Goal: Task Accomplishment & Management: Manage account settings

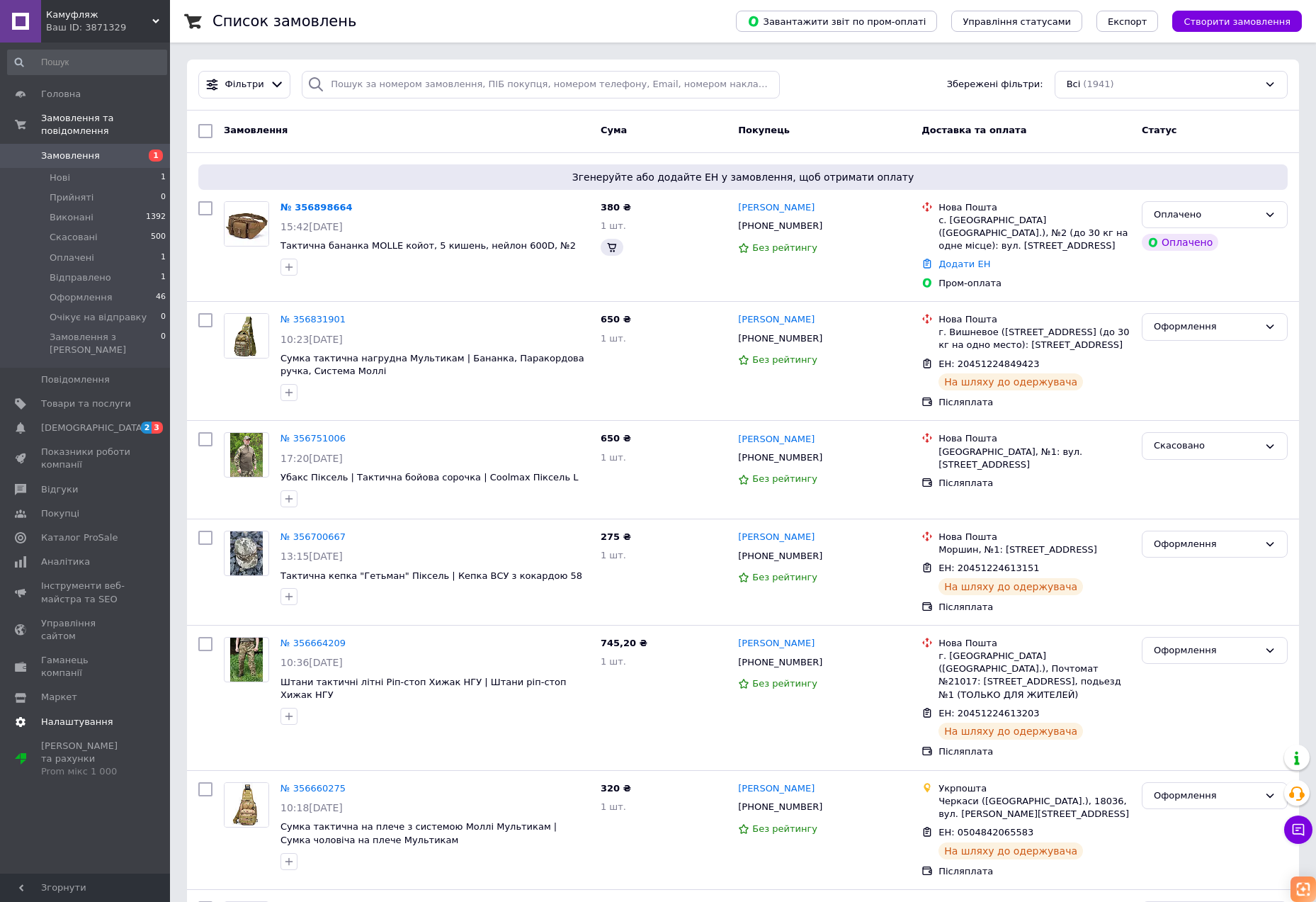
click at [75, 715] on span "Налаштування" at bounding box center [77, 722] width 72 height 13
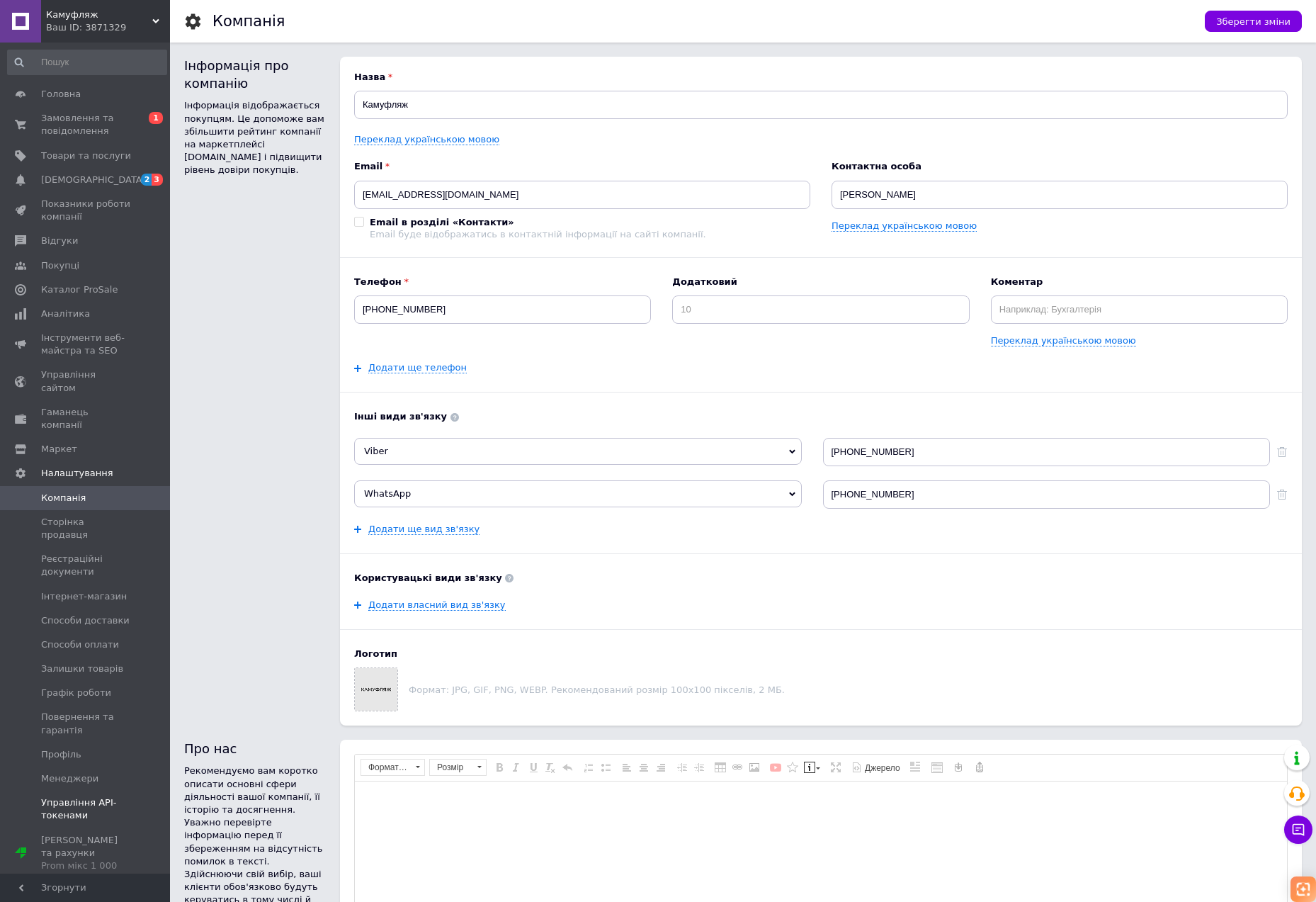
click at [95, 796] on span "Управління API-токенами" at bounding box center [85, 808] width 90 height 25
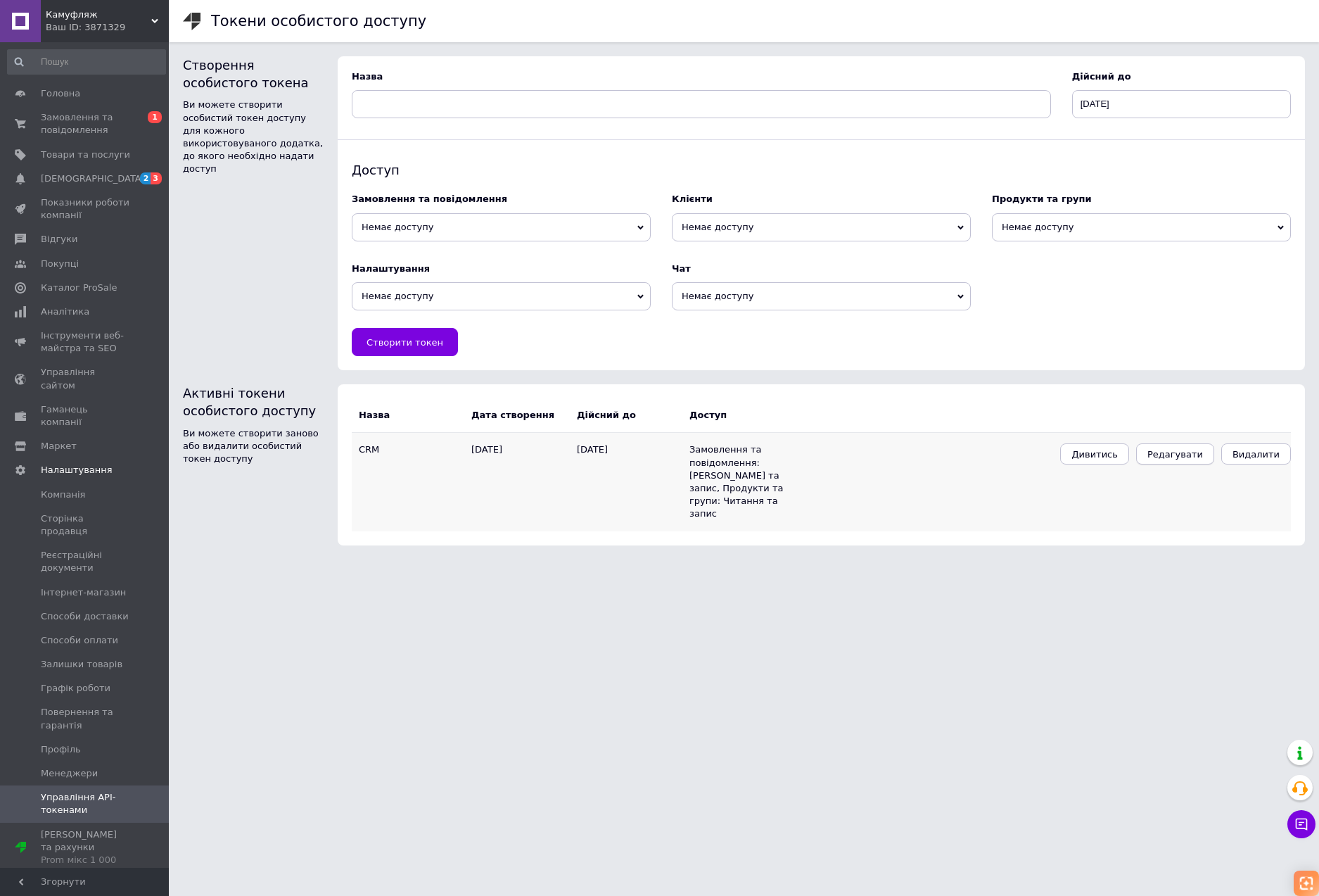
click at [1162, 454] on button "Редагувати" at bounding box center [1175, 454] width 78 height 21
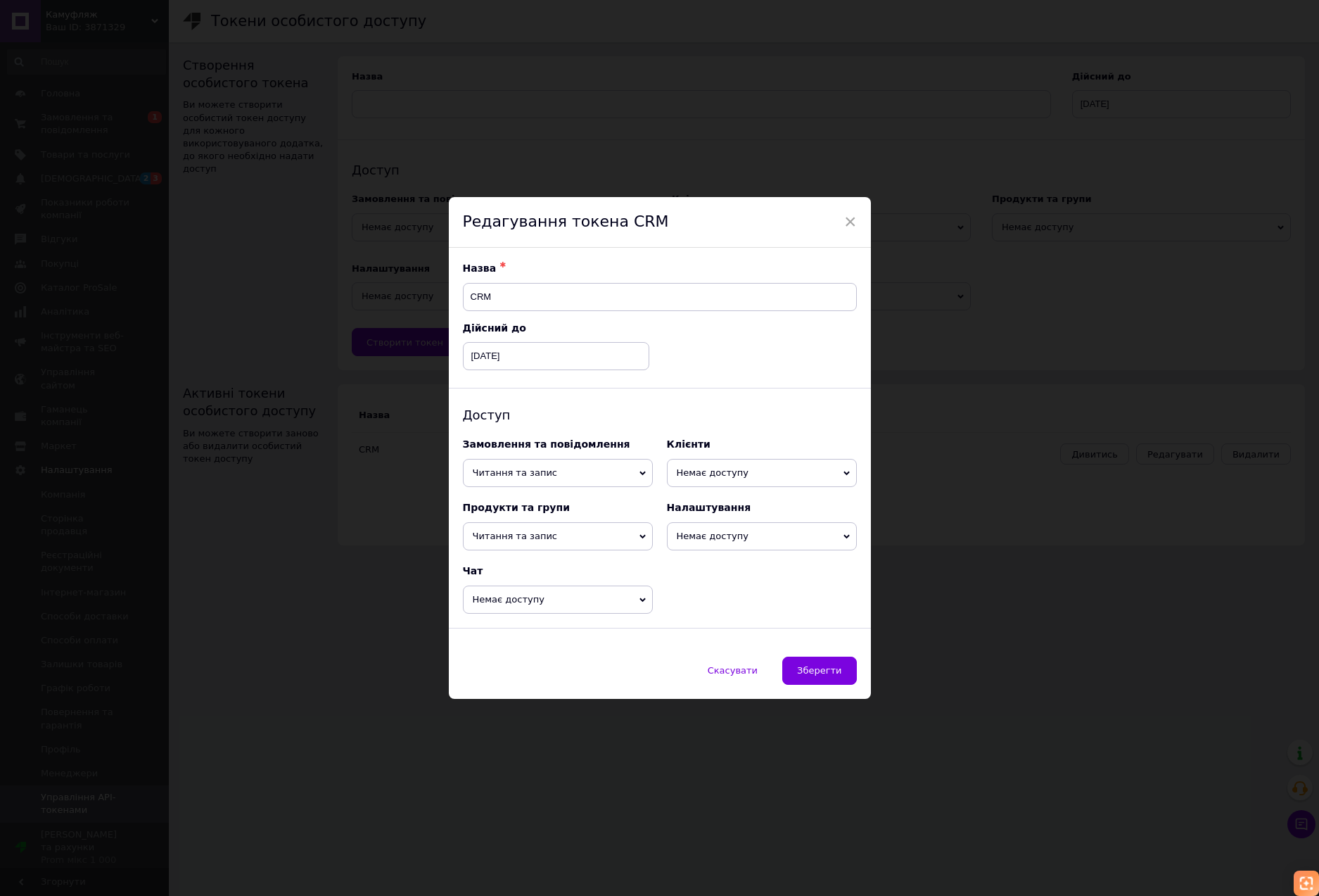
click at [756, 539] on span "Немає доступу" at bounding box center [762, 536] width 190 height 29
click at [745, 568] on li "Читання" at bounding box center [762, 562] width 190 height 21
click at [821, 669] on span "Зберегти" at bounding box center [819, 669] width 44 height 10
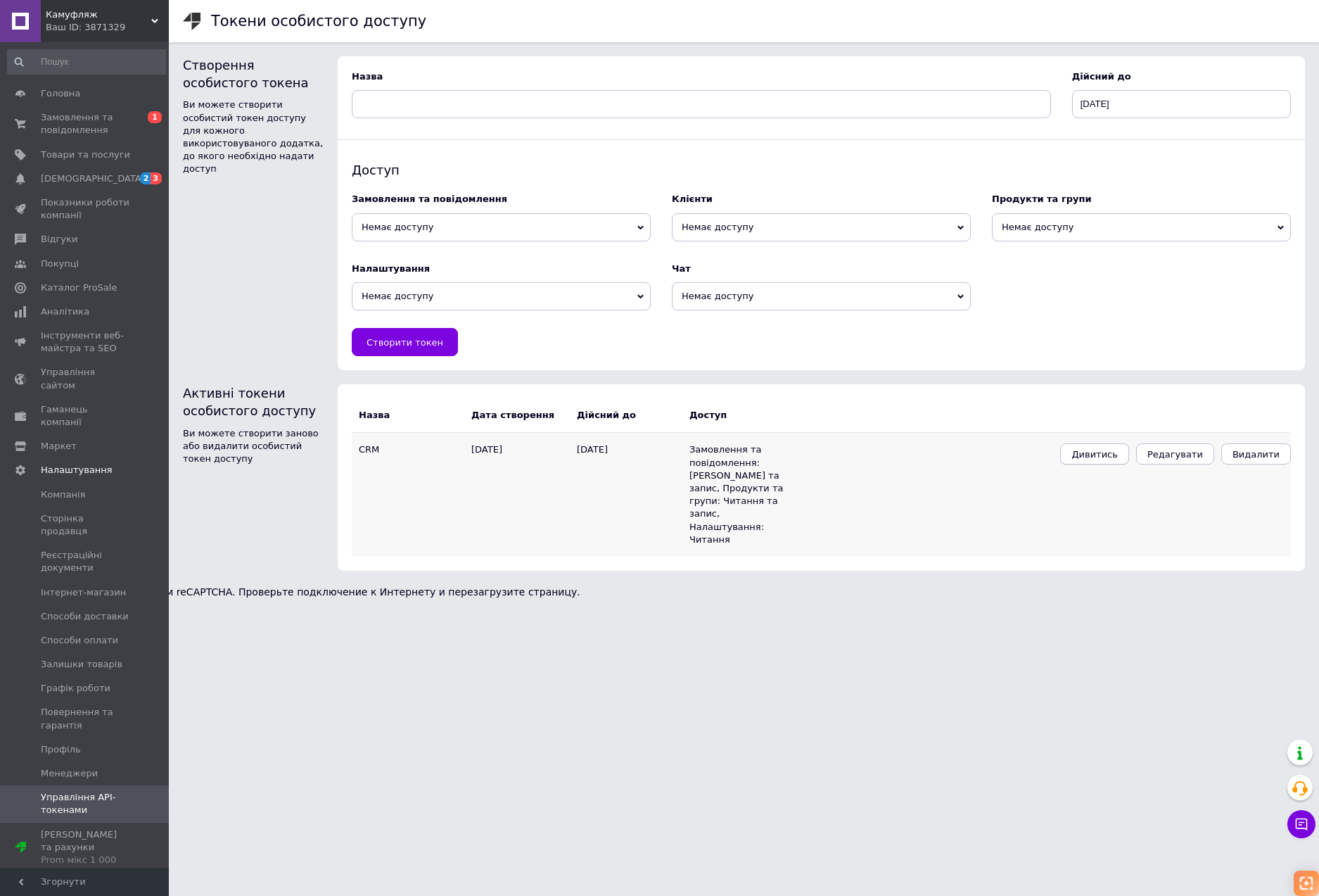
click at [1107, 452] on span "Дивитись" at bounding box center [1094, 454] width 46 height 10
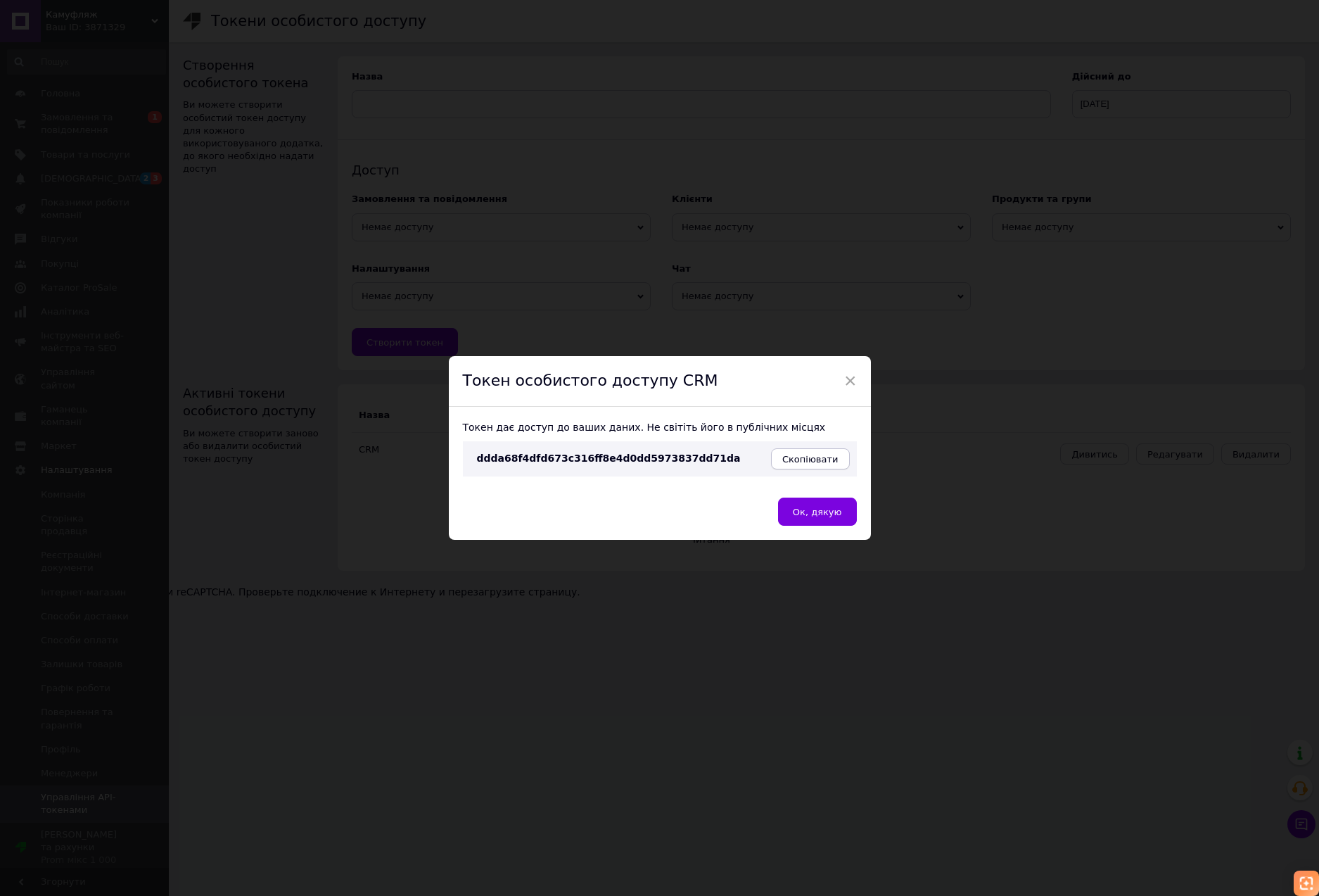
click at [846, 460] on button "Скопіювати" at bounding box center [809, 458] width 78 height 21
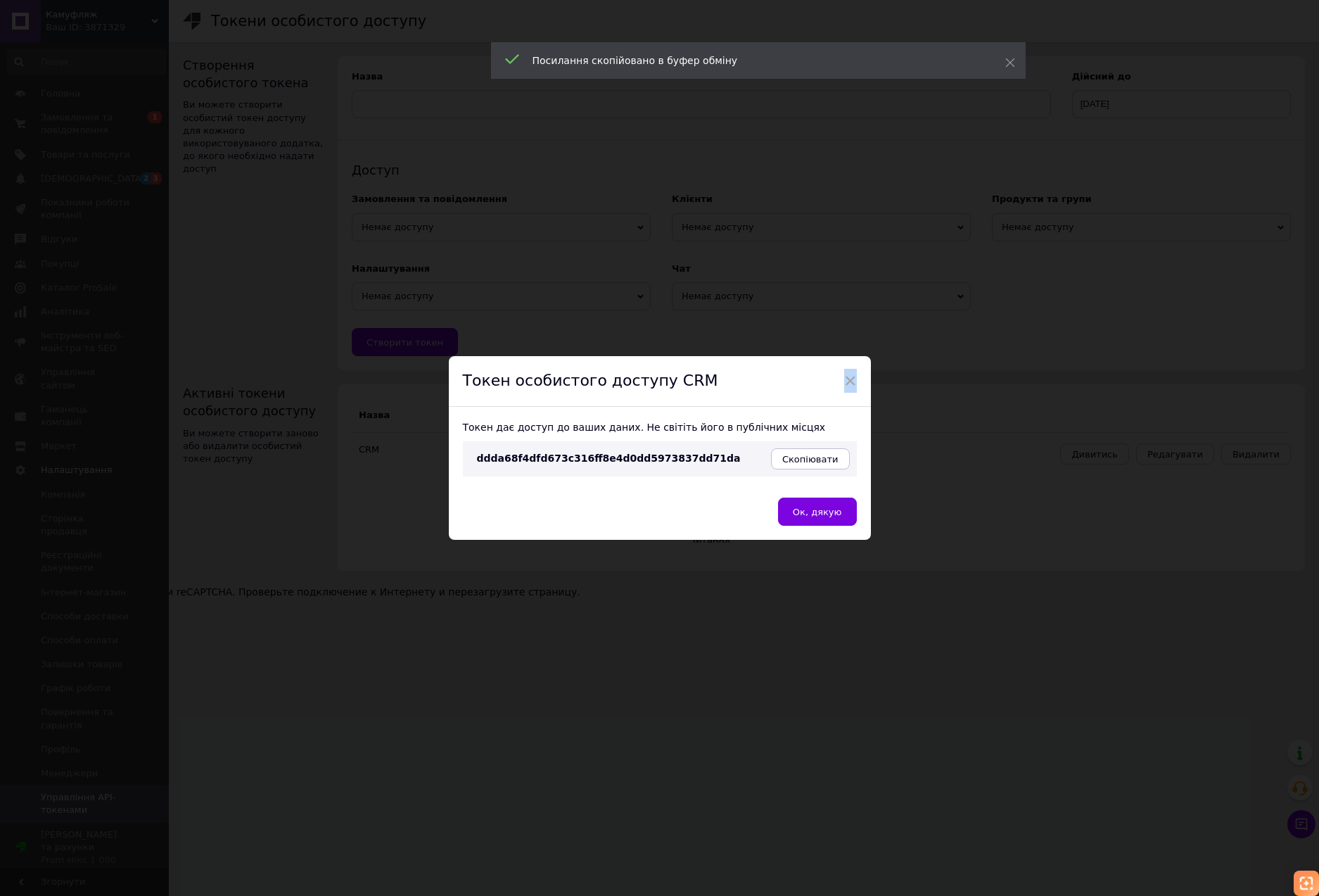
click at [845, 382] on span "×" at bounding box center [851, 381] width 13 height 24
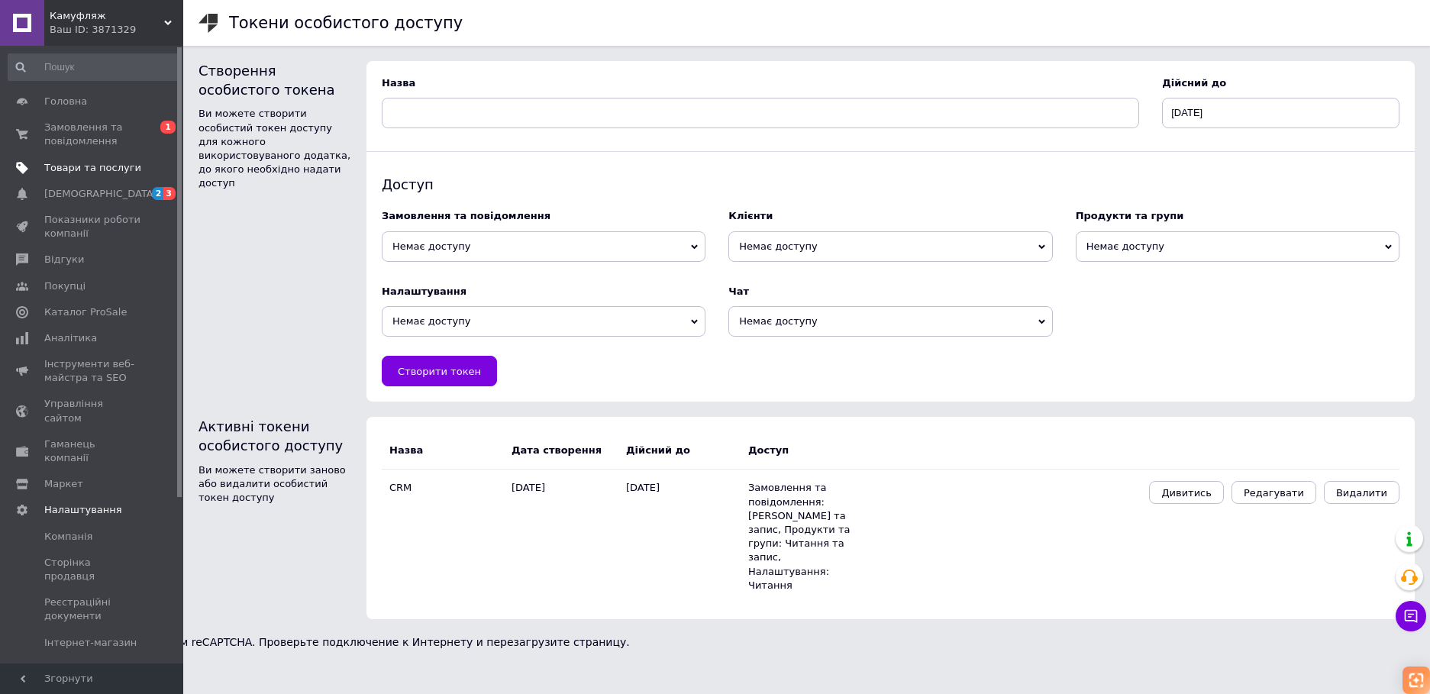
click at [113, 163] on span "Товари та послуги" at bounding box center [92, 168] width 97 height 14
